Goal: Information Seeking & Learning: Learn about a topic

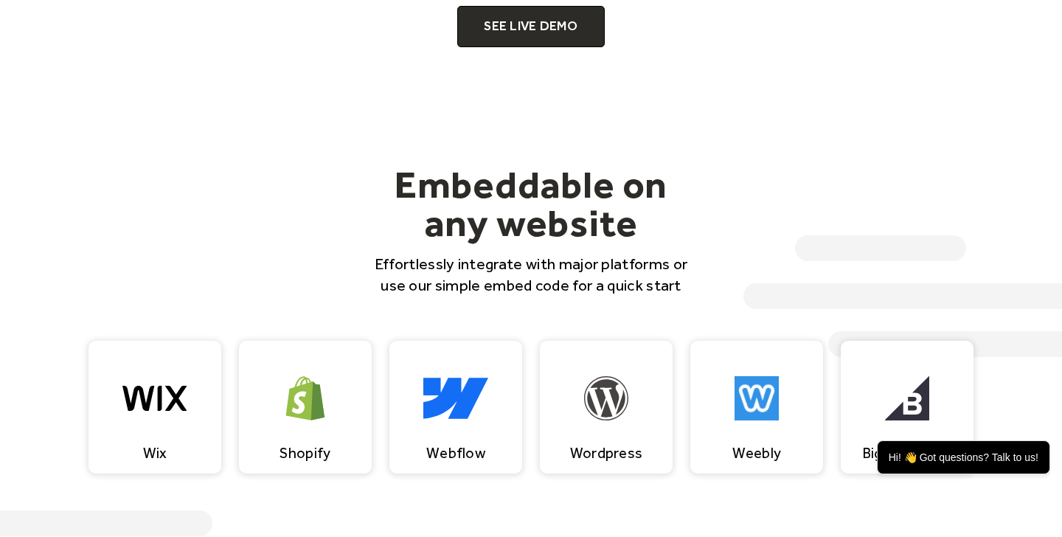
scroll to position [1058, 0]
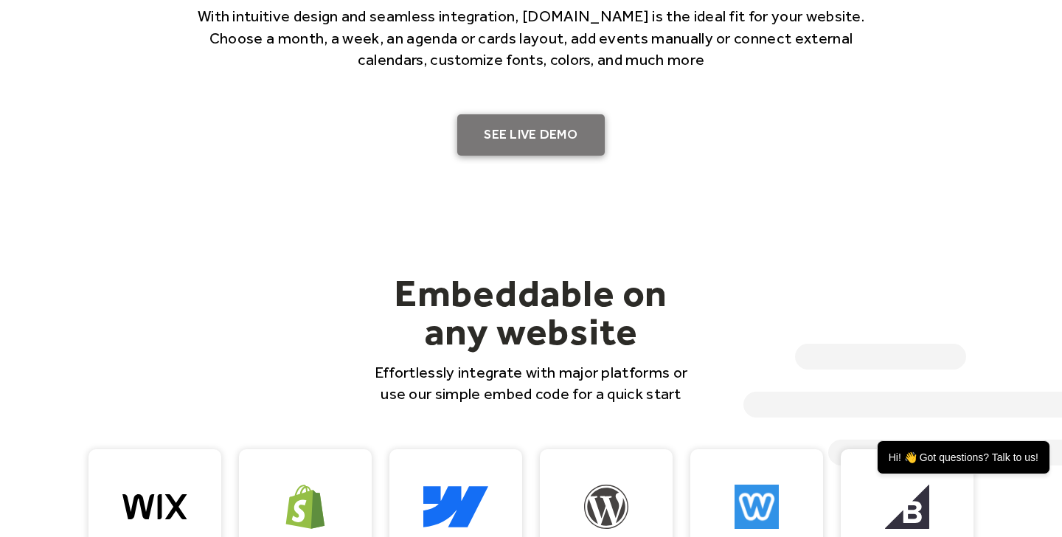
click at [532, 145] on link "SEE LIVE DEMO" at bounding box center [531, 134] width 148 height 41
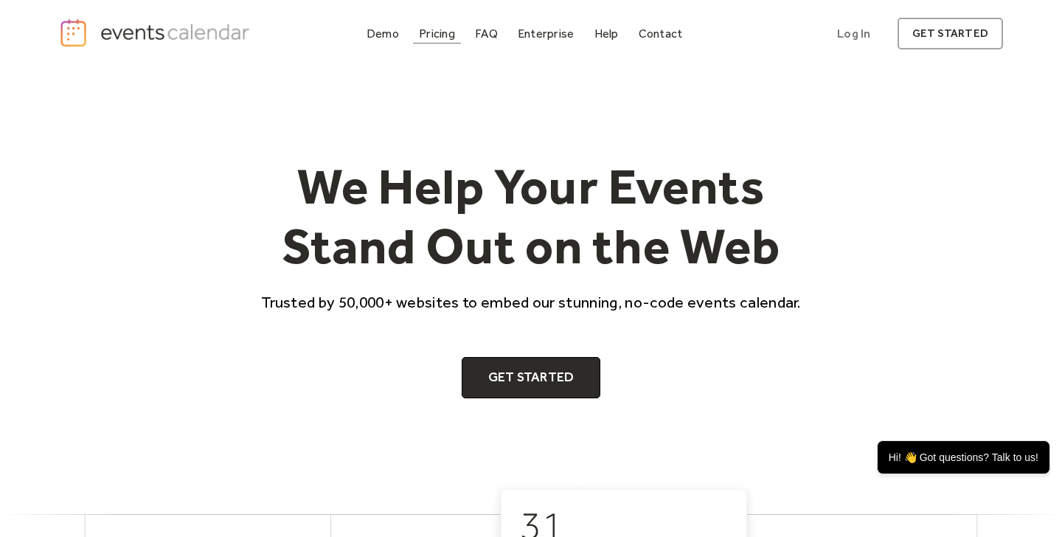
click at [420, 38] on div "Pricing" at bounding box center [437, 34] width 36 height 8
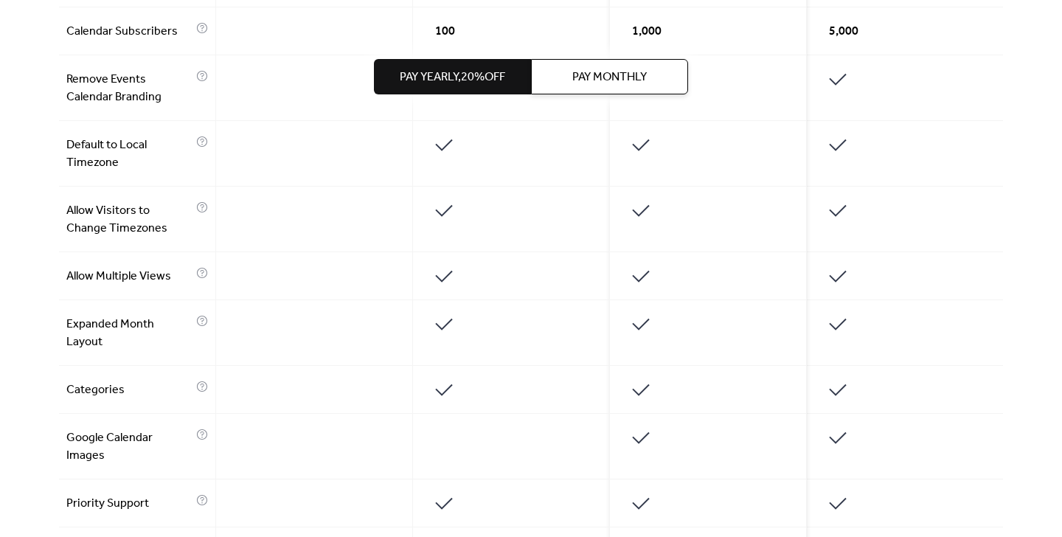
scroll to position [994, 0]
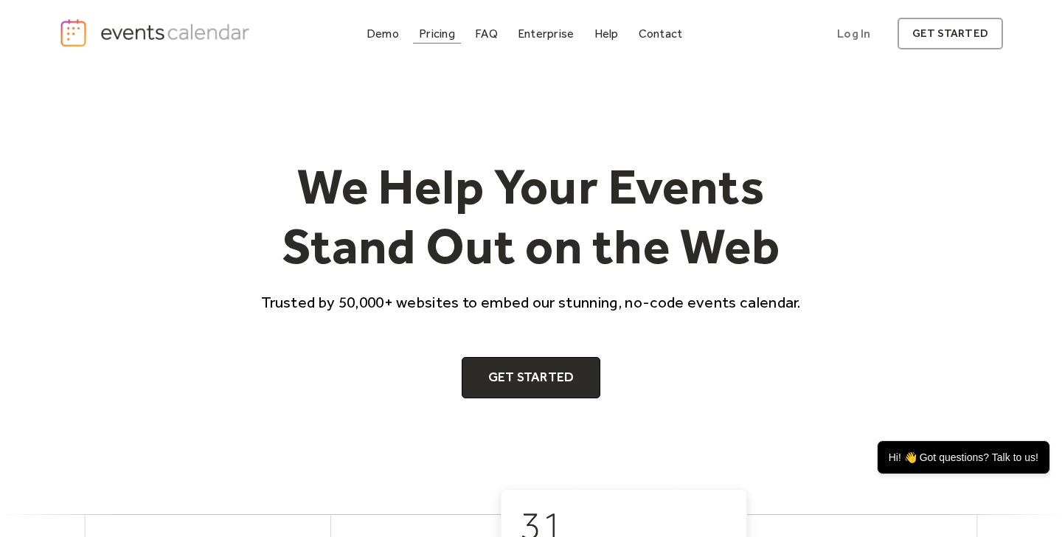
click at [445, 30] on div "Pricing" at bounding box center [437, 34] width 36 height 8
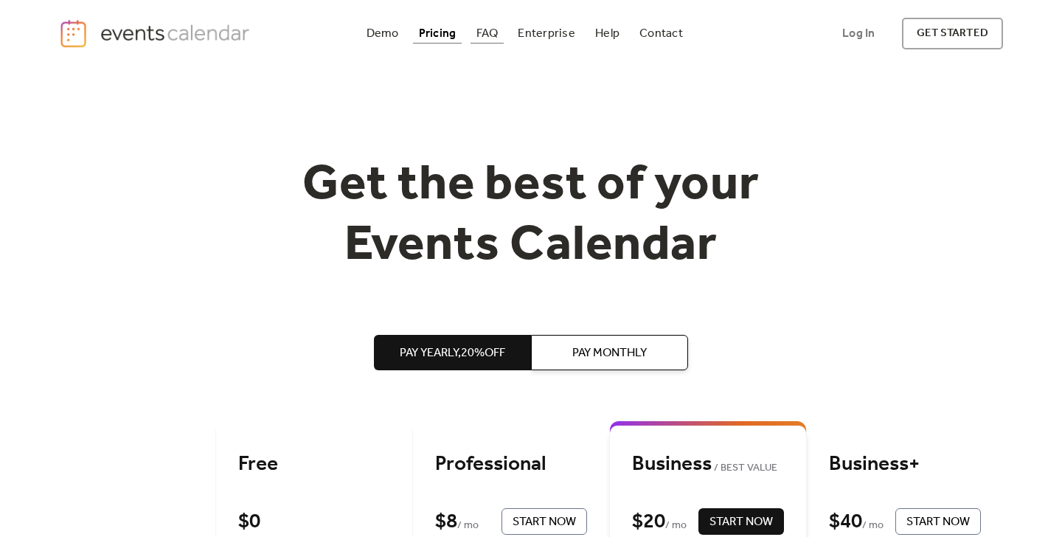
click at [496, 32] on div "FAQ" at bounding box center [488, 34] width 22 height 8
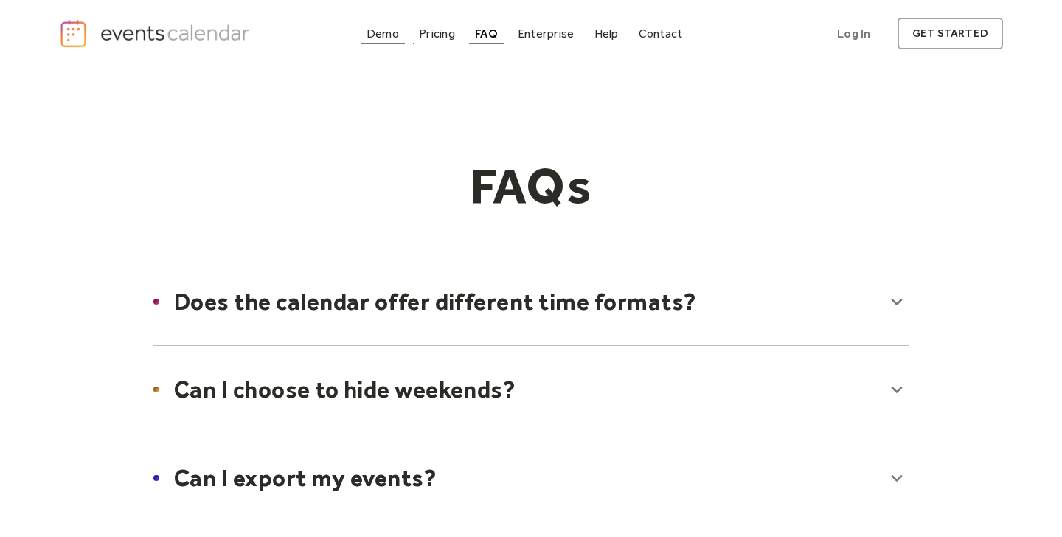
click at [392, 31] on div "Demo" at bounding box center [383, 34] width 32 height 8
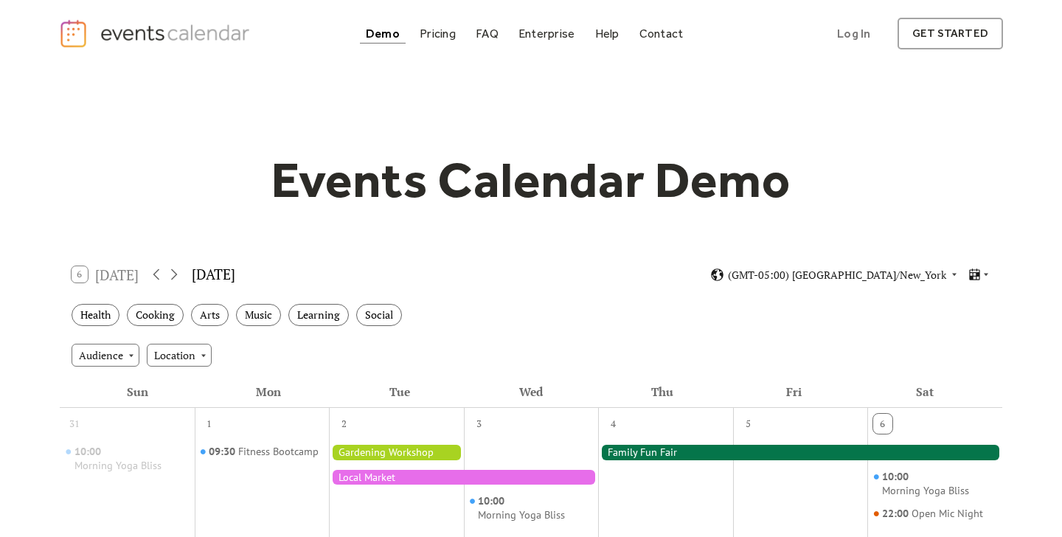
click at [198, 19] on img "home" at bounding box center [156, 33] width 195 height 30
